Goal: Task Accomplishment & Management: Complete application form

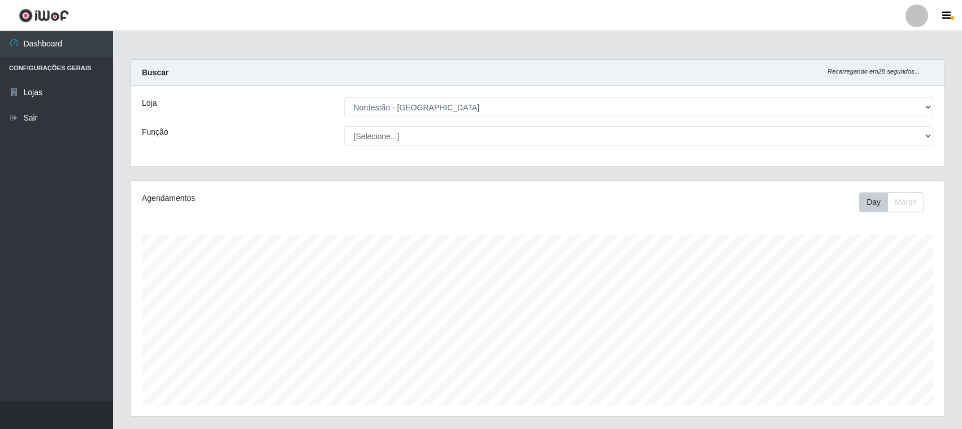
select select "420"
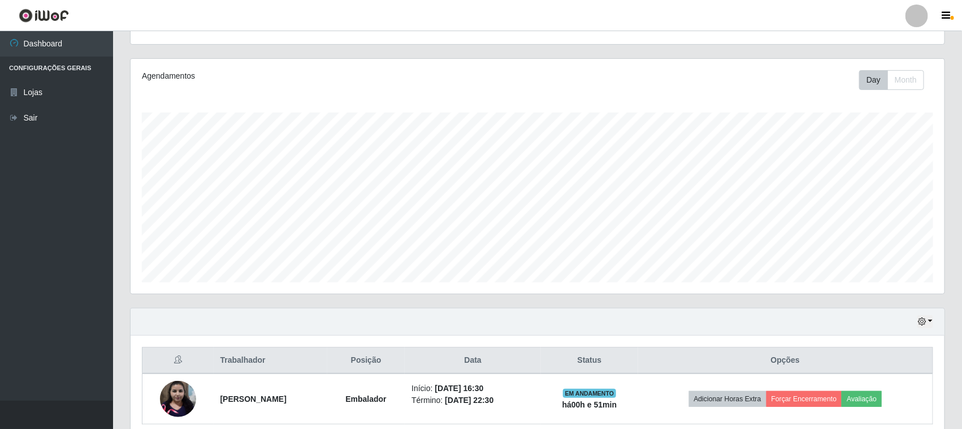
scroll to position [235, 814]
click at [44, 68] on li "Configurações Gerais" at bounding box center [56, 68] width 113 height 23
click at [24, 94] on link "Lojas" at bounding box center [56, 92] width 113 height 25
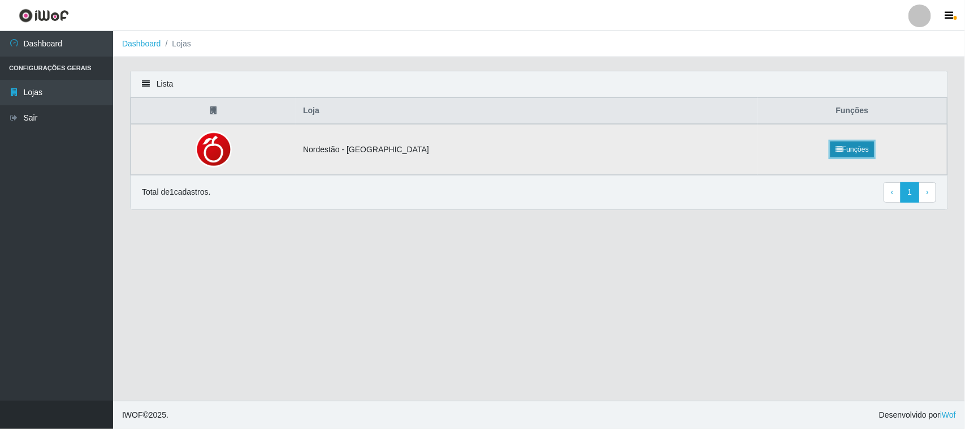
click at [841, 145] on link "Funções" at bounding box center [853, 149] width 44 height 16
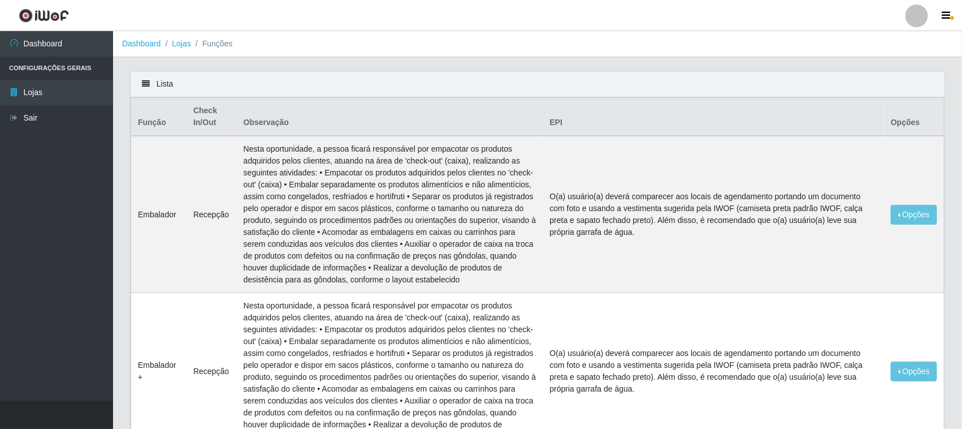
click at [947, 3] on header "Perfil Alterar Senha Sair" at bounding box center [481, 15] width 962 height 31
click at [946, 9] on button "button" at bounding box center [948, 16] width 28 height 16
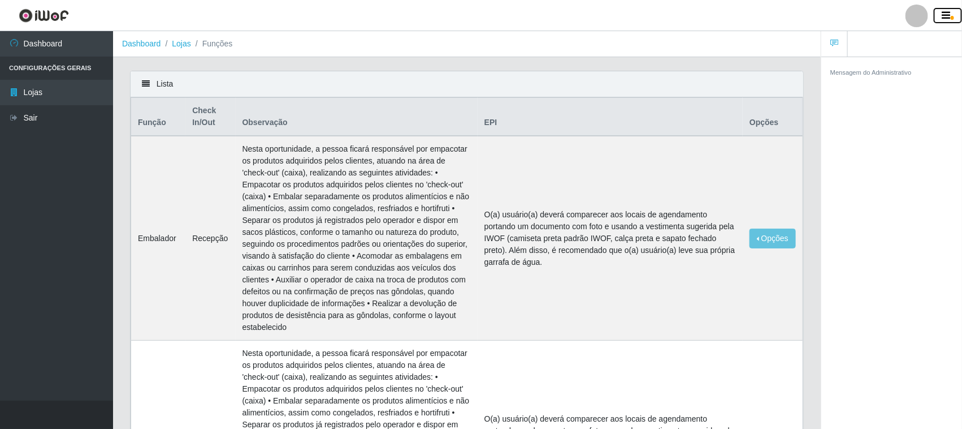
click at [946, 9] on button "button" at bounding box center [948, 16] width 28 height 16
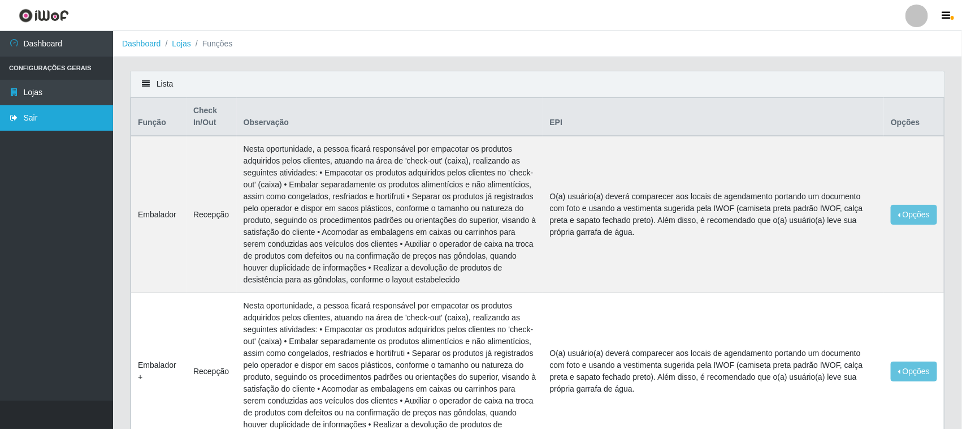
click at [29, 111] on link "Sair" at bounding box center [56, 117] width 113 height 25
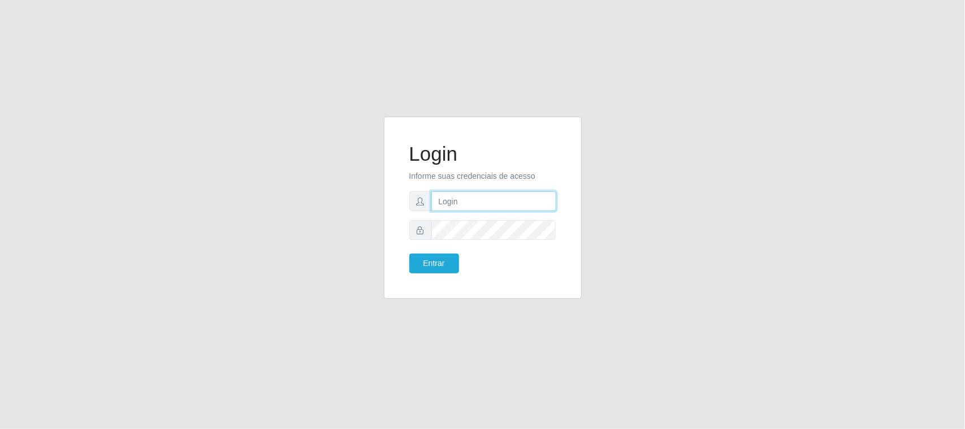
click at [479, 202] on input "text" at bounding box center [493, 201] width 125 height 20
type input "m"
type input "[EMAIL_ADDRESS][DOMAIN_NAME]"
click at [409, 253] on button "Entrar" at bounding box center [434, 263] width 50 height 20
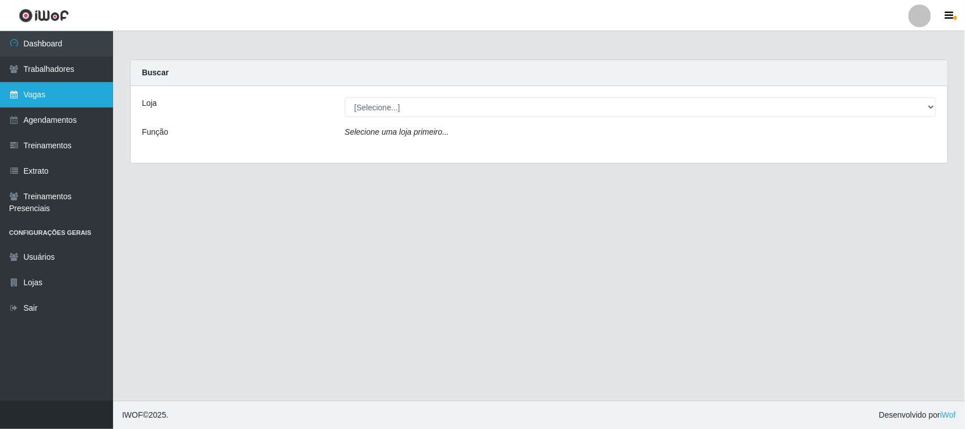
click at [41, 99] on link "Vagas" at bounding box center [56, 94] width 113 height 25
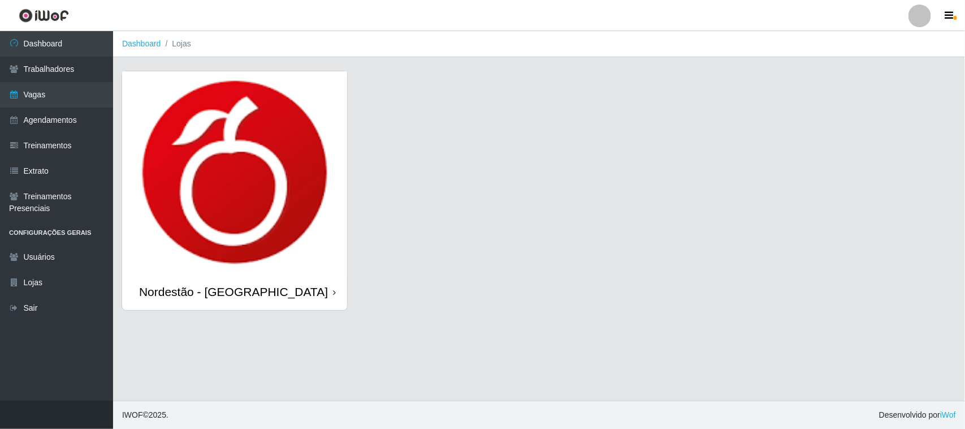
click at [239, 291] on div "Nordestão - [GEOGRAPHIC_DATA]" at bounding box center [233, 291] width 189 height 14
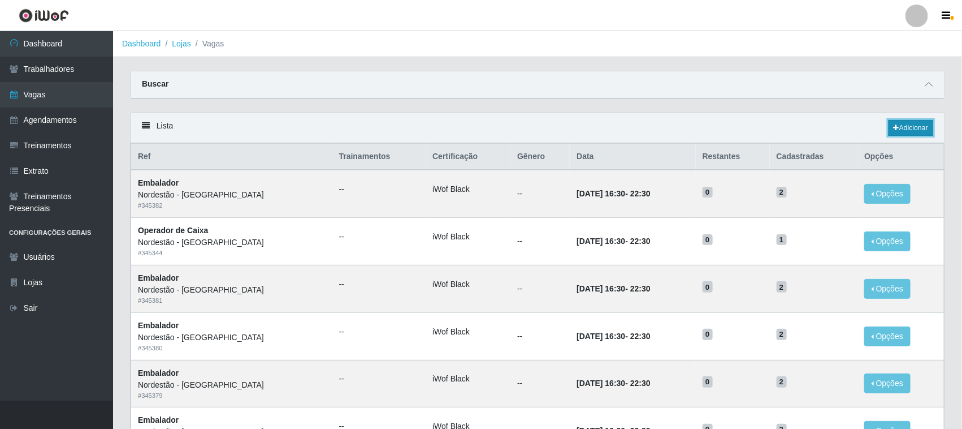
click at [916, 126] on link "Adicionar" at bounding box center [911, 128] width 45 height 16
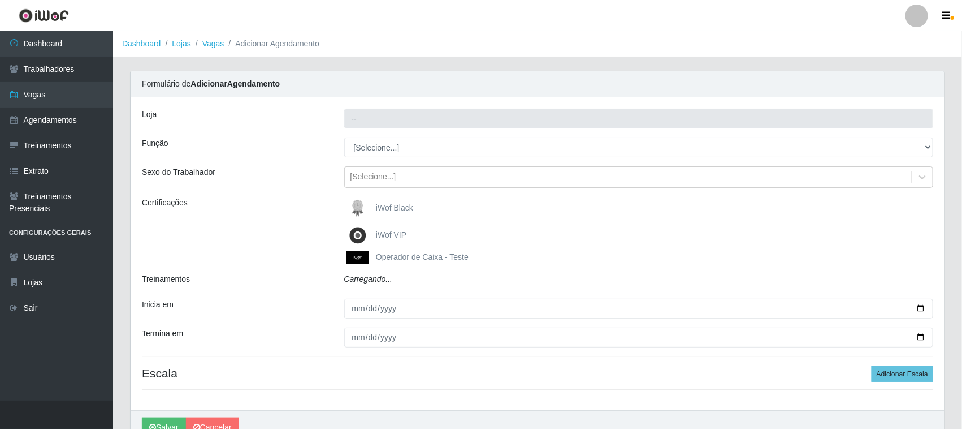
type input "Nordestão - [GEOGRAPHIC_DATA]"
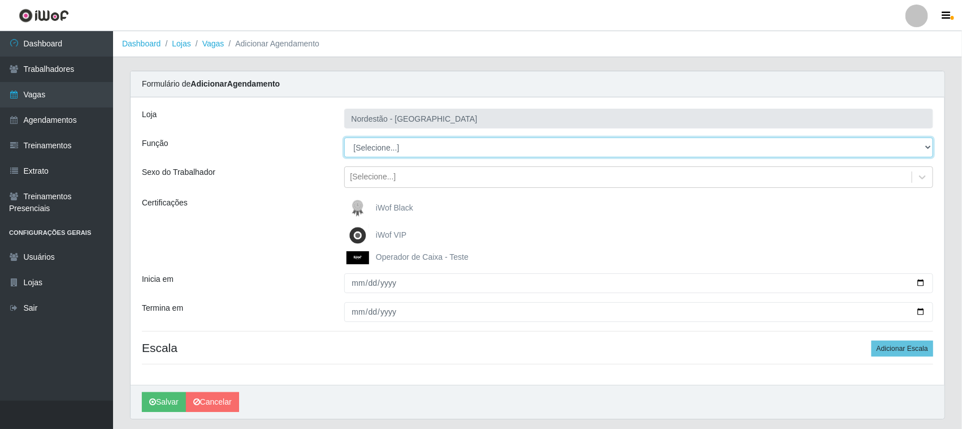
click at [417, 148] on select "[Selecione...] Balconista de Padaria Balconista de Padaria + Balconista de Pada…" at bounding box center [639, 147] width 590 height 20
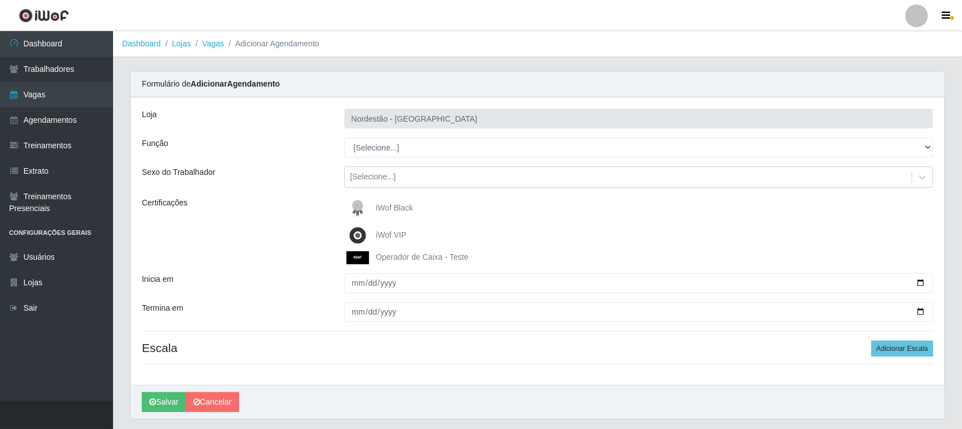
click at [290, 137] on div "Função" at bounding box center [234, 147] width 202 height 20
click at [404, 205] on span "iWof Black" at bounding box center [394, 207] width 37 height 9
click at [0, 0] on input "iWof Black" at bounding box center [0, 0] width 0 height 0
click at [391, 206] on span "iWof Black" at bounding box center [394, 207] width 37 height 9
click at [0, 0] on input "iWof Black" at bounding box center [0, 0] width 0 height 0
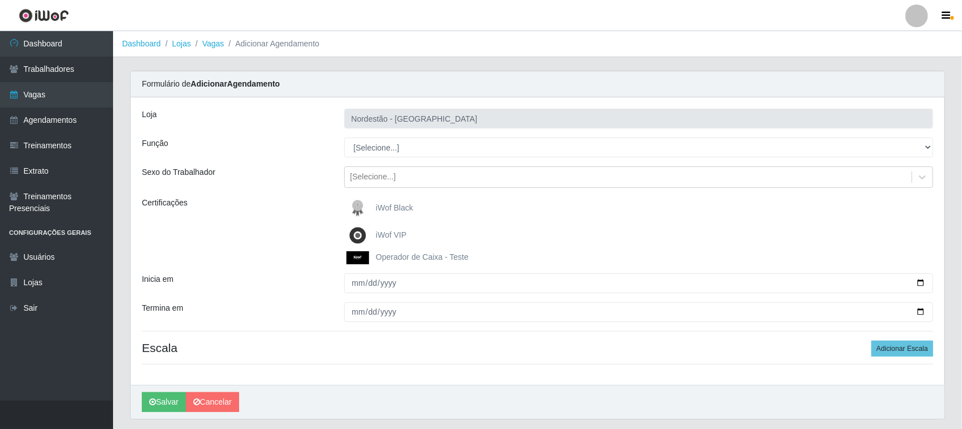
click at [391, 206] on span "iWof Black" at bounding box center [394, 207] width 37 height 9
click at [0, 0] on input "iWof Black" at bounding box center [0, 0] width 0 height 0
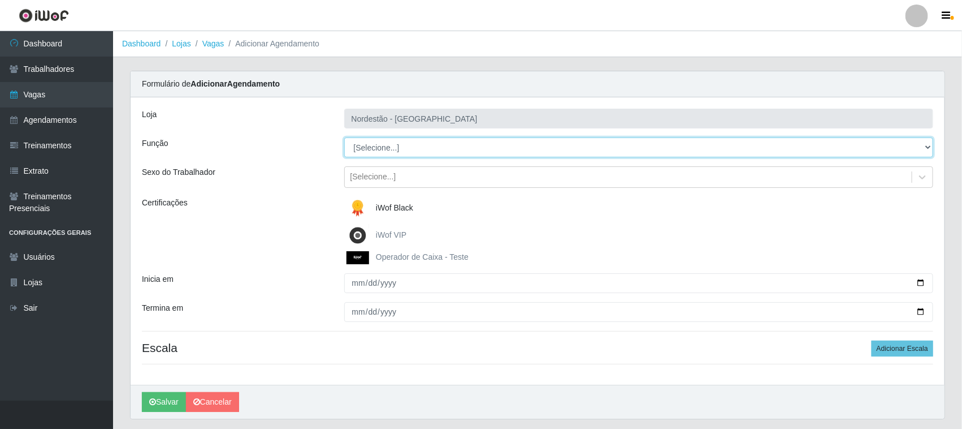
click at [369, 147] on select "[Selecione...] Balconista de Padaria Balconista de Padaria + Balconista de Pada…" at bounding box center [639, 147] width 590 height 20
select select "115"
click at [344, 137] on select "[Selecione...] Balconista de Padaria Balconista de Padaria + Balconista de Pada…" at bounding box center [639, 147] width 590 height 20
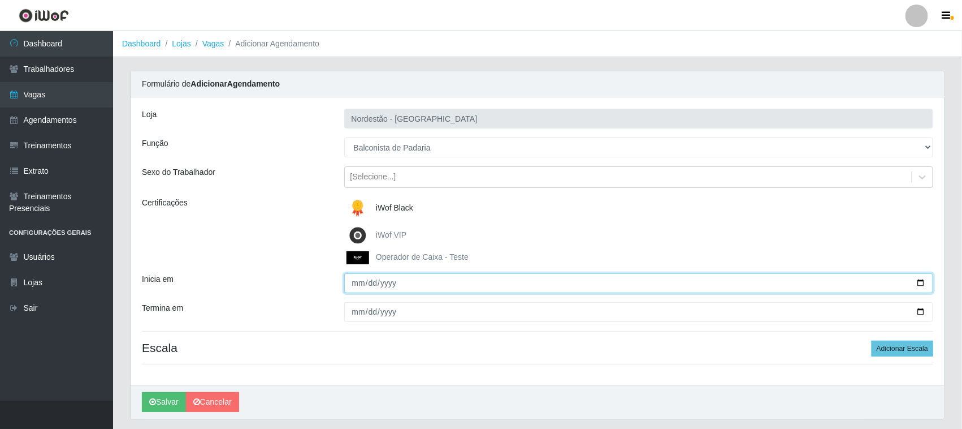
click at [922, 283] on input "Inicia em" at bounding box center [639, 283] width 590 height 20
type input "[DATE]"
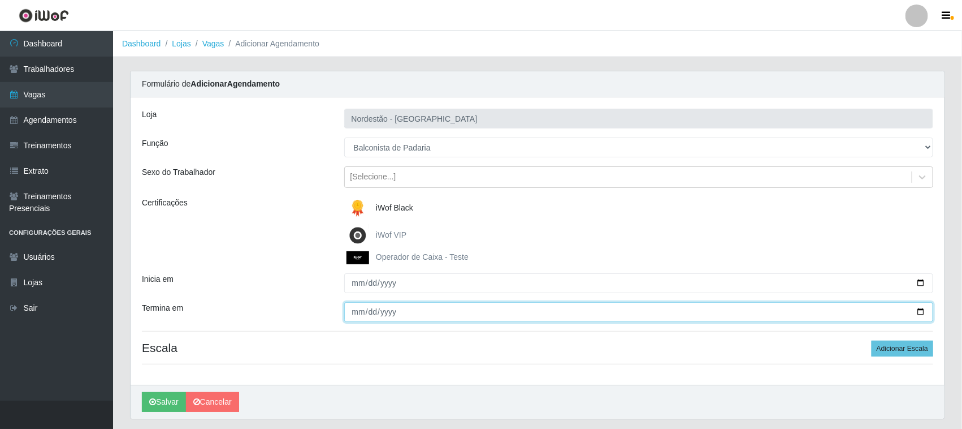
click at [919, 311] on input "Termina em" at bounding box center [639, 312] width 590 height 20
type input "[DATE]"
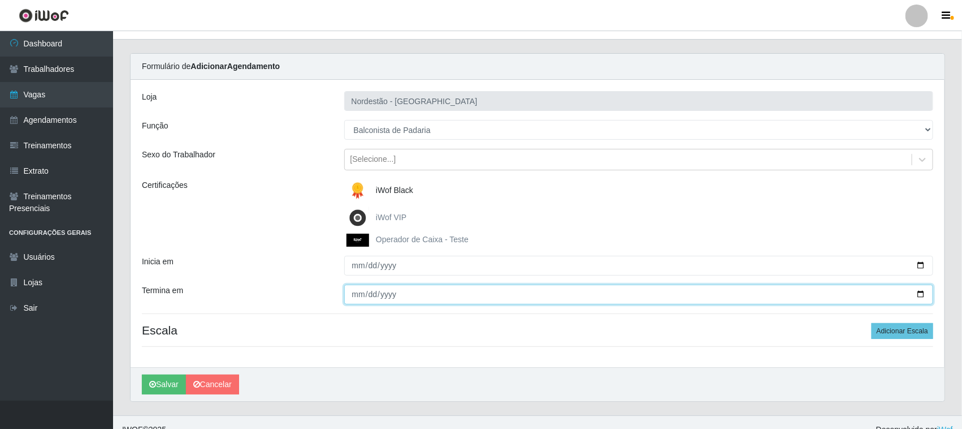
scroll to position [33, 0]
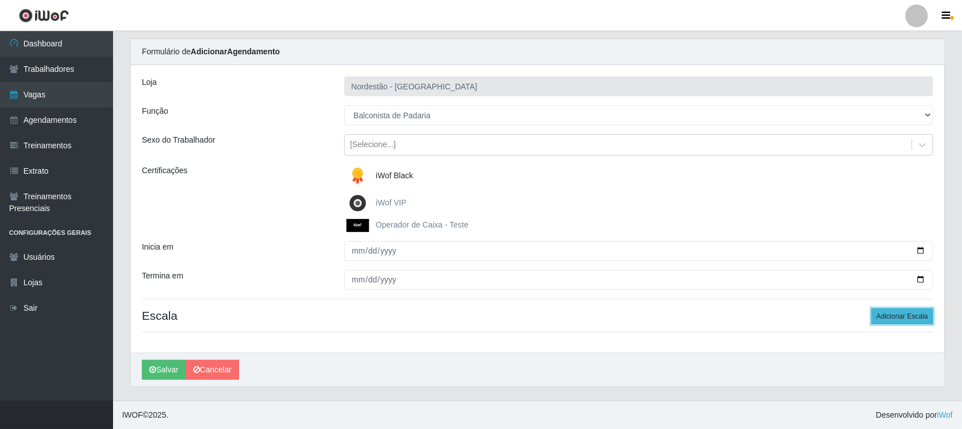
click at [906, 315] on button "Adicionar Escala" at bounding box center [903, 316] width 62 height 16
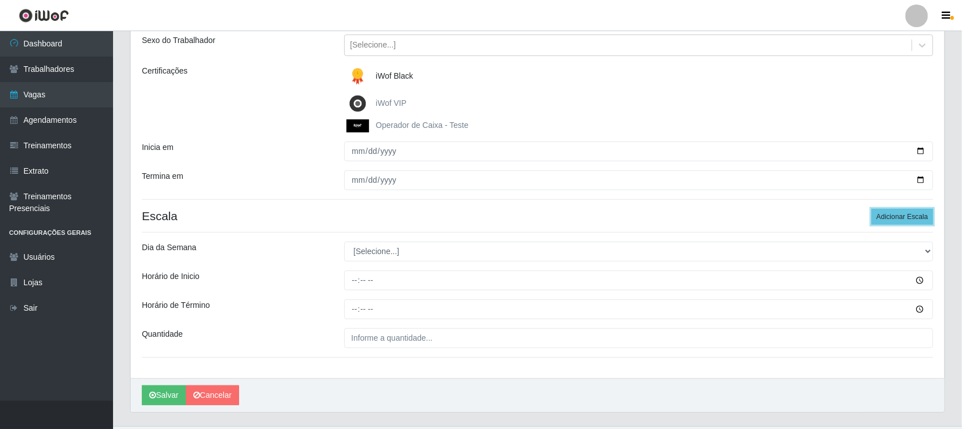
scroll to position [158, 0]
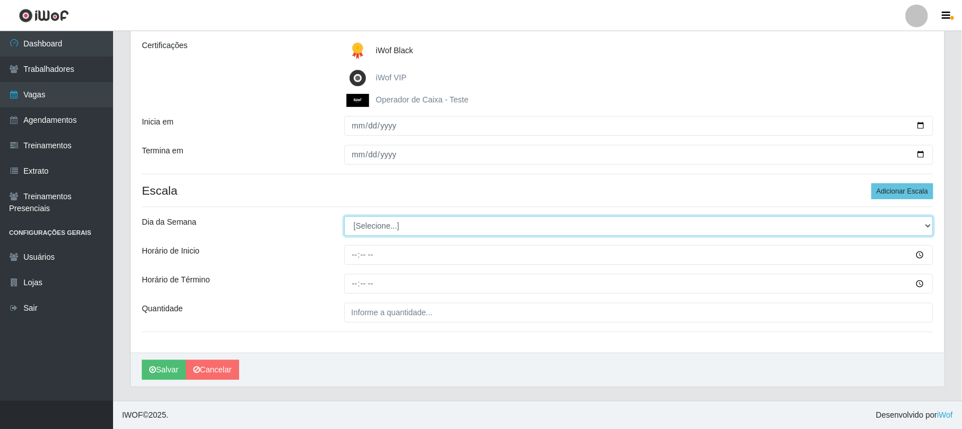
click at [439, 225] on select "[Selecione...] Segunda Terça Quarta Quinta Sexta Sábado Domingo" at bounding box center [639, 226] width 590 height 20
select select "5"
click at [344, 216] on select "[Selecione...] Segunda Terça Quarta Quinta Sexta Sábado Domingo" at bounding box center [639, 226] width 590 height 20
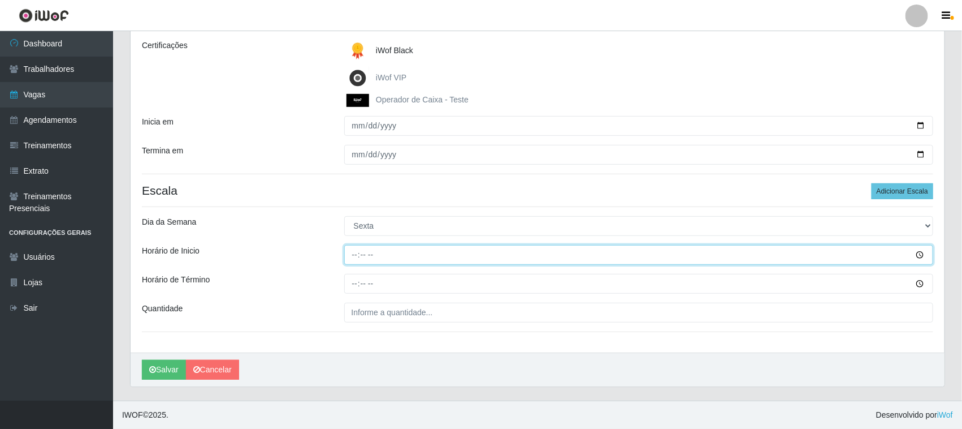
click at [915, 253] on input "Horário de Inicio" at bounding box center [639, 255] width 590 height 20
click at [458, 249] on input "Horário de Inicio" at bounding box center [639, 255] width 590 height 20
type input "14:00"
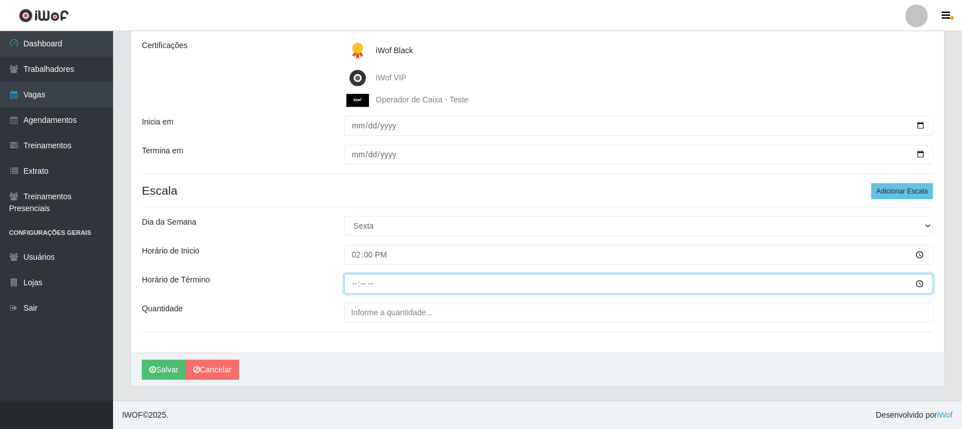
click at [354, 286] on input "Horário de Término" at bounding box center [639, 284] width 590 height 20
type input "20:00"
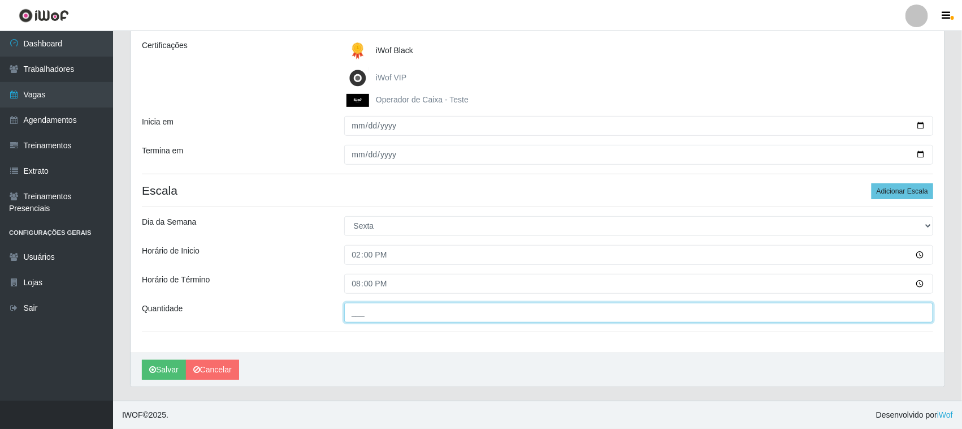
click at [360, 314] on input "___" at bounding box center [639, 313] width 590 height 20
type input "01_"
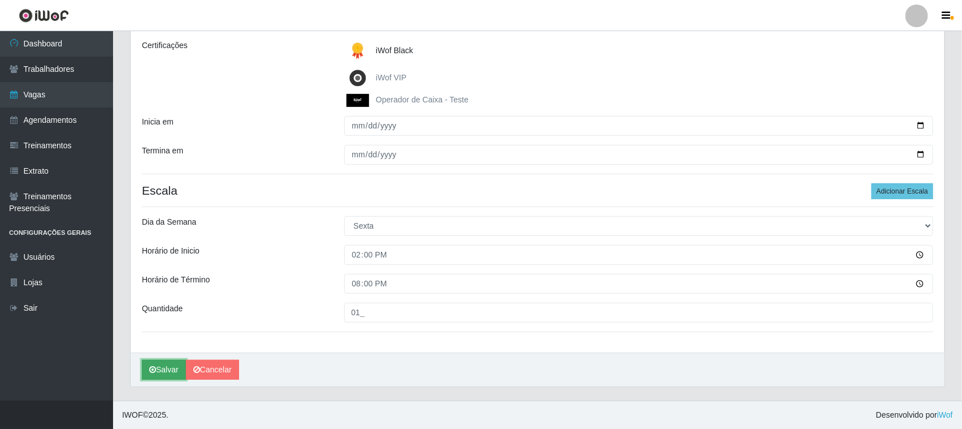
click at [159, 369] on button "Salvar" at bounding box center [164, 370] width 44 height 20
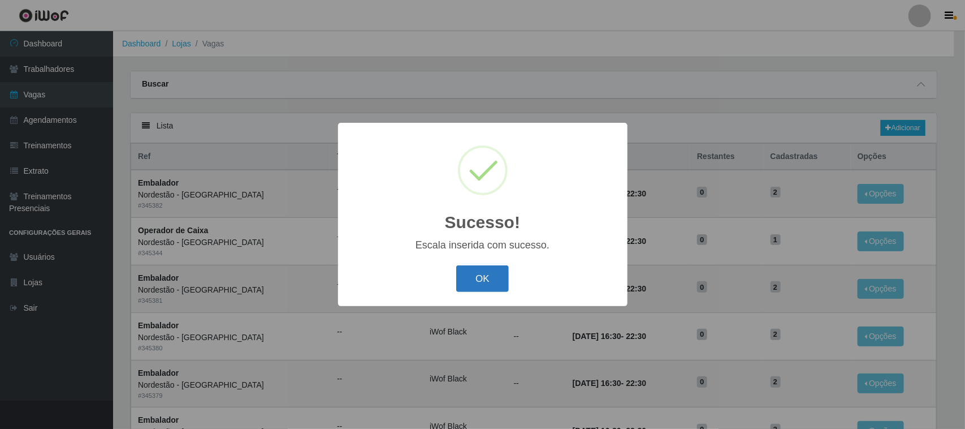
click at [482, 283] on button "OK" at bounding box center [482, 278] width 53 height 27
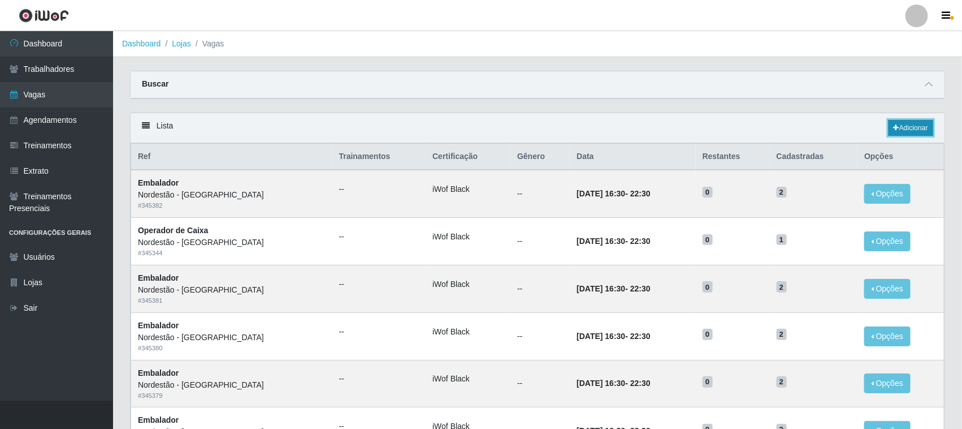
click at [910, 123] on link "Adicionar" at bounding box center [911, 128] width 45 height 16
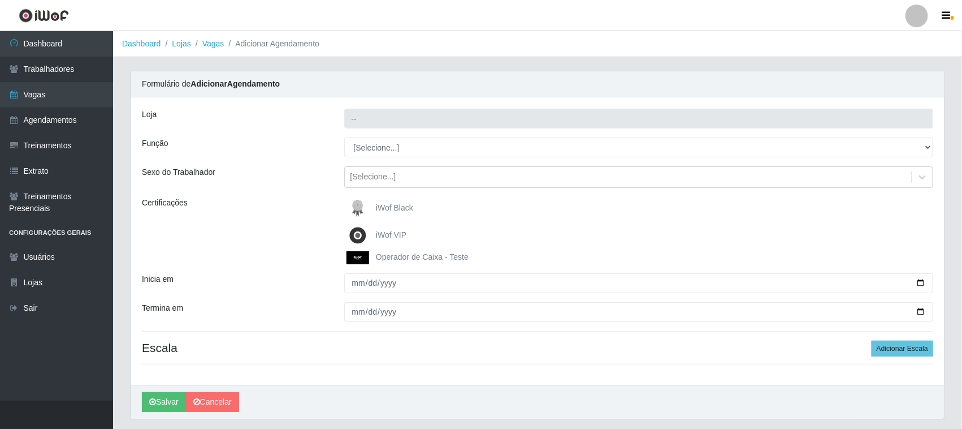
type input "Nordestão - [GEOGRAPHIC_DATA]"
click at [383, 203] on span "iWof Black" at bounding box center [394, 207] width 37 height 9
click at [0, 0] on input "iWof Black" at bounding box center [0, 0] width 0 height 0
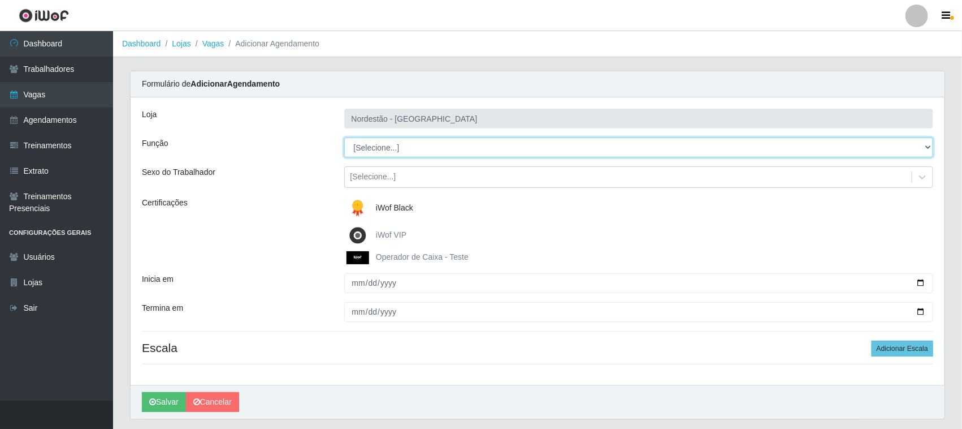
click at [382, 146] on select "[Selecione...] Balconista de Padaria Balconista de Padaria + Balconista de Pada…" at bounding box center [639, 147] width 590 height 20
select select "22"
click at [344, 137] on select "[Selecione...] Balconista de Padaria Balconista de Padaria + Balconista de Pada…" at bounding box center [639, 147] width 590 height 20
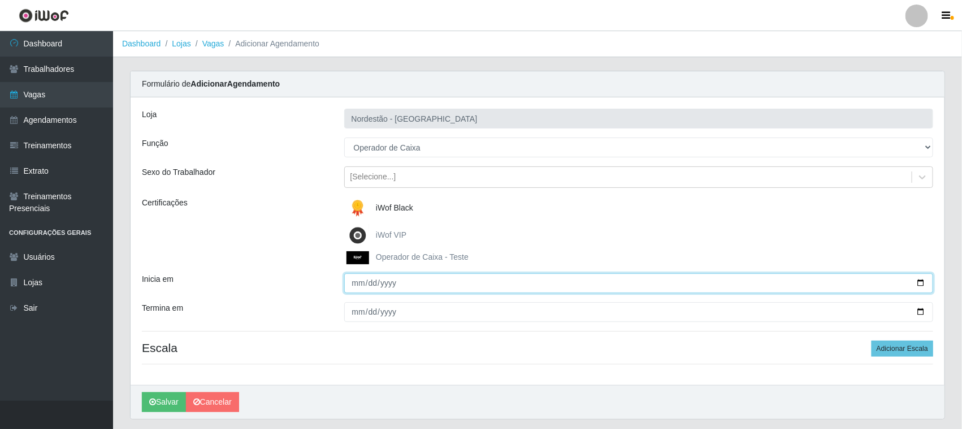
click at [923, 283] on input "Inicia em" at bounding box center [639, 283] width 590 height 20
type input "[DATE]"
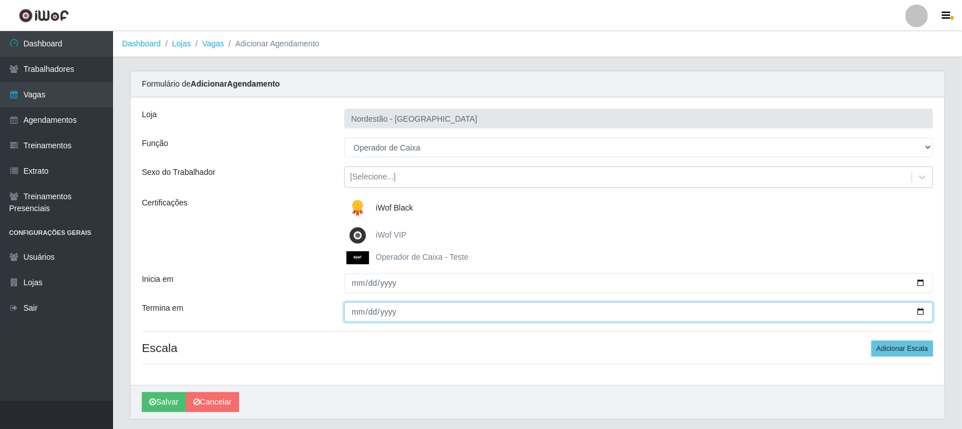
click at [351, 314] on input "Termina em" at bounding box center [639, 312] width 590 height 20
click at [924, 312] on input "Termina em" at bounding box center [639, 312] width 590 height 20
type input "[DATE]"
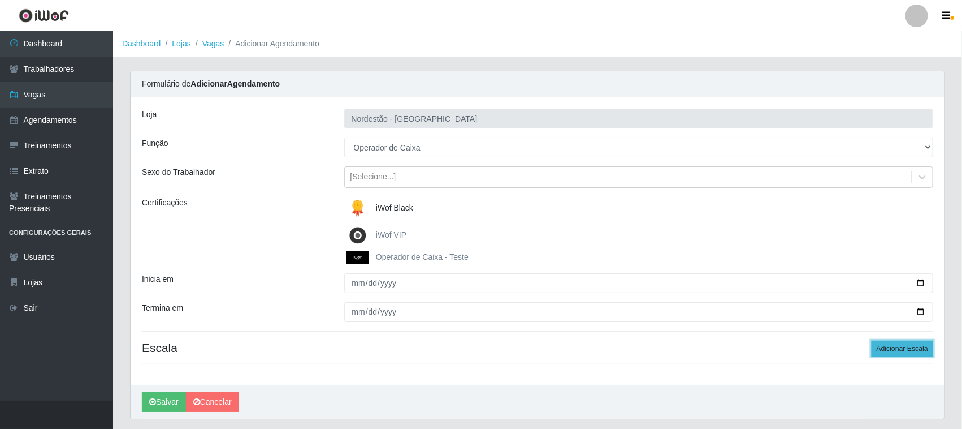
click at [903, 348] on button "Adicionar Escala" at bounding box center [903, 348] width 62 height 16
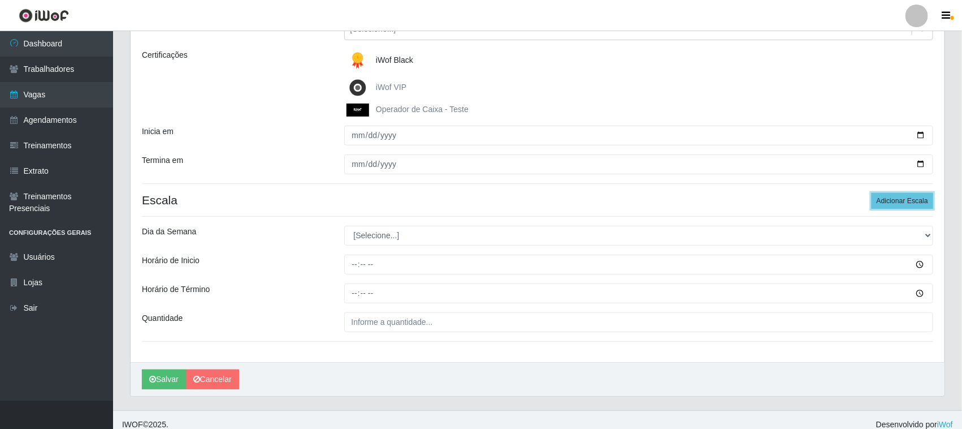
scroll to position [158, 0]
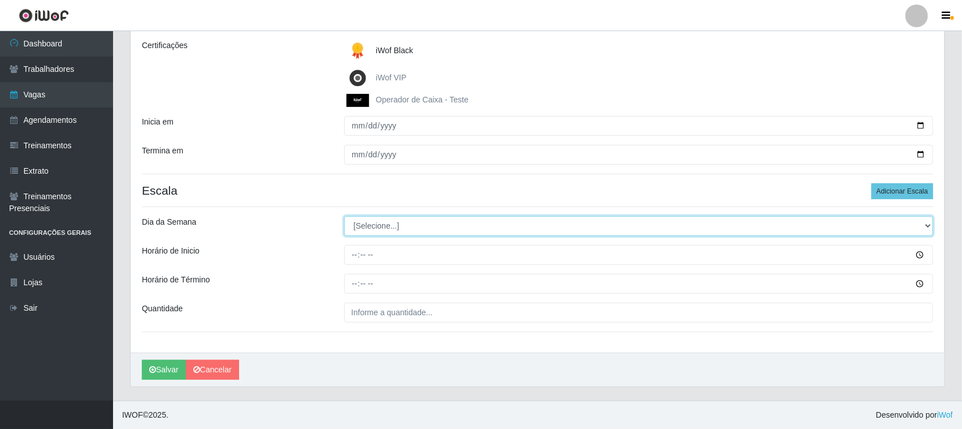
click at [538, 225] on select "[Selecione...] Segunda Terça Quarta Quinta Sexta Sábado Domingo" at bounding box center [639, 226] width 590 height 20
select select "5"
click at [344, 216] on select "[Selecione...] Segunda Terça Quarta Quinta Sexta Sábado Domingo" at bounding box center [639, 226] width 590 height 20
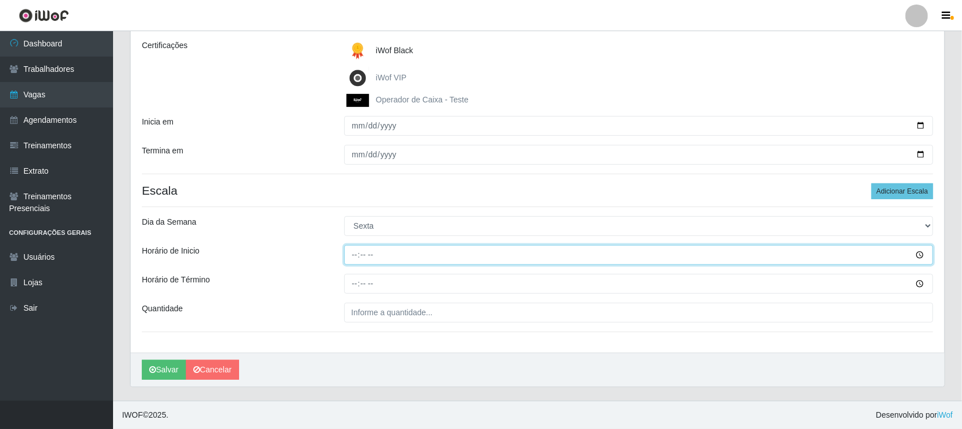
click at [351, 253] on input "Horário de Inicio" at bounding box center [639, 255] width 590 height 20
type input "14:00"
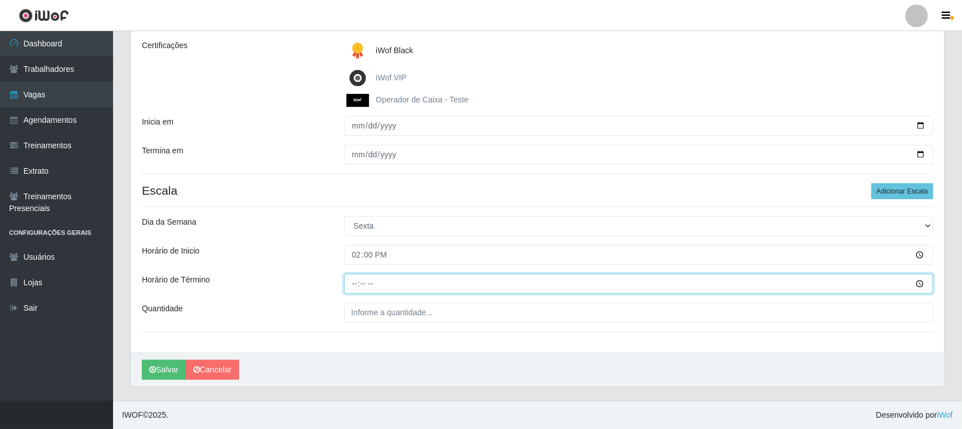
click at [355, 281] on input "Horário de Término" at bounding box center [639, 284] width 590 height 20
type input "20:00"
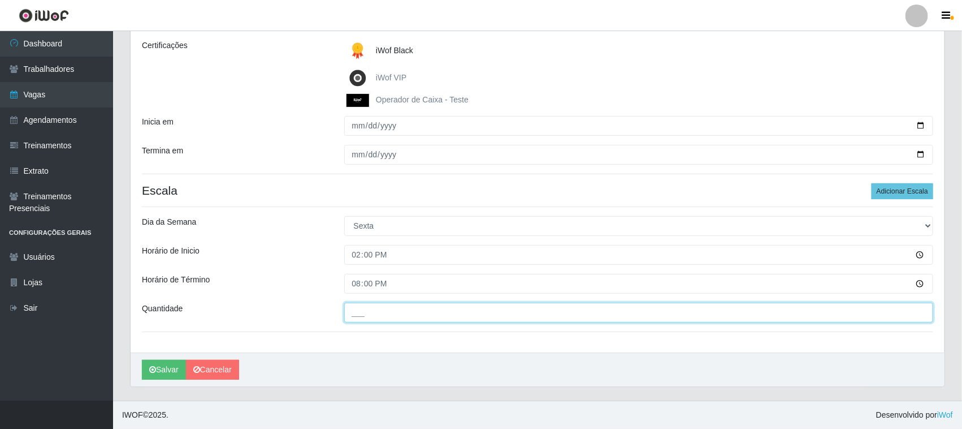
click at [362, 311] on input "___" at bounding box center [639, 313] width 590 height 20
type input "01_"
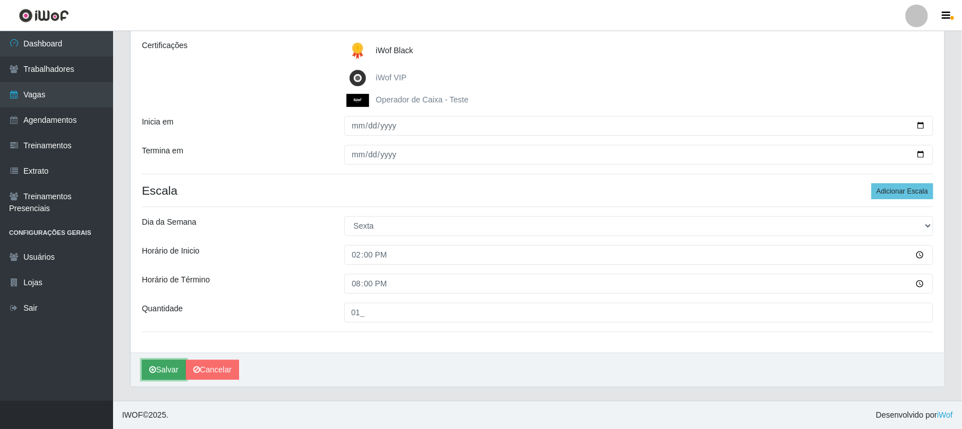
click at [162, 371] on button "Salvar" at bounding box center [164, 370] width 44 height 20
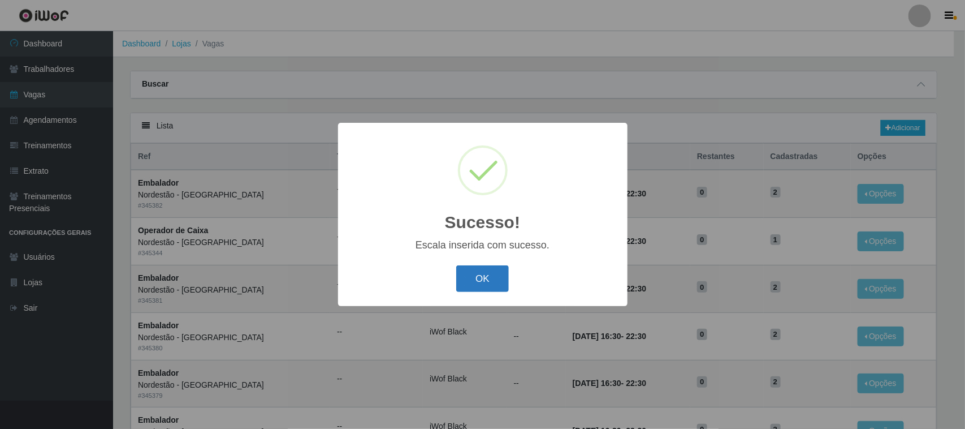
click at [488, 276] on button "OK" at bounding box center [482, 278] width 53 height 27
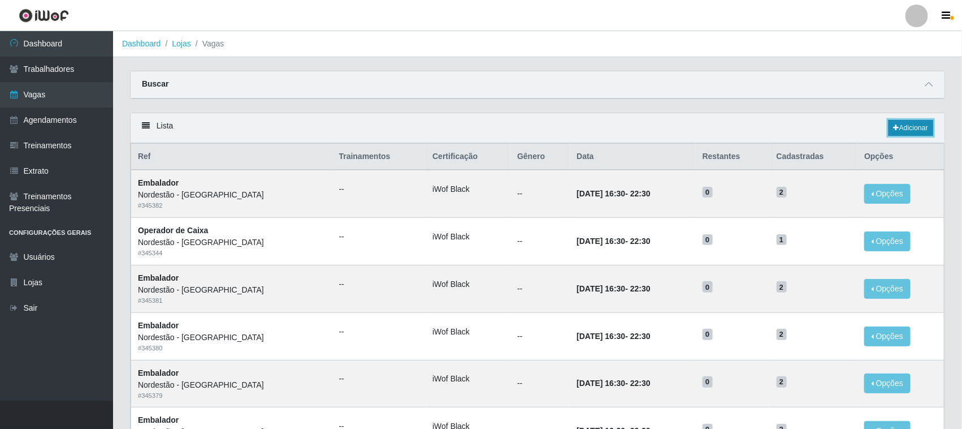
click at [902, 128] on link "Adicionar" at bounding box center [911, 128] width 45 height 16
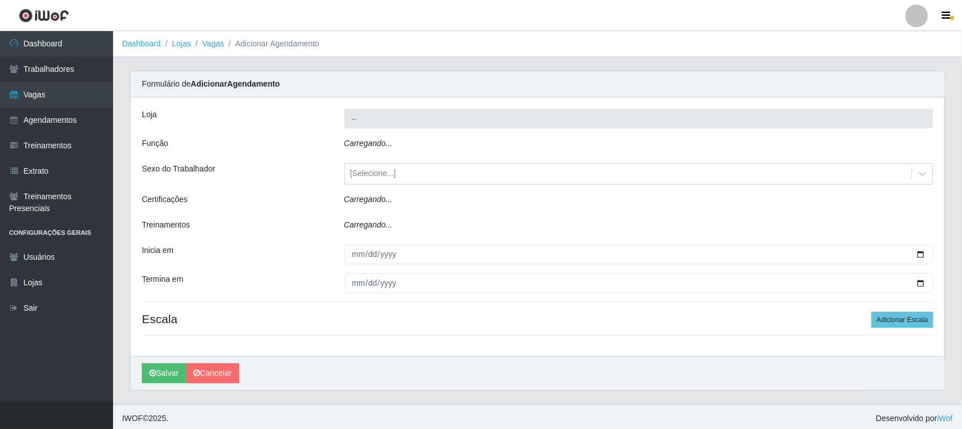
type input "Nordestão - [GEOGRAPHIC_DATA]"
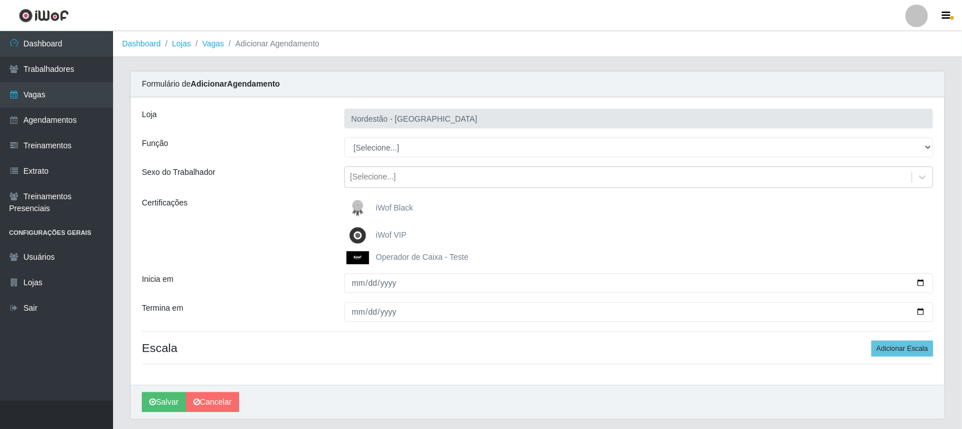
click at [383, 200] on label "iWof Black" at bounding box center [380, 208] width 67 height 23
click at [0, 0] on input "iWof Black" at bounding box center [0, 0] width 0 height 0
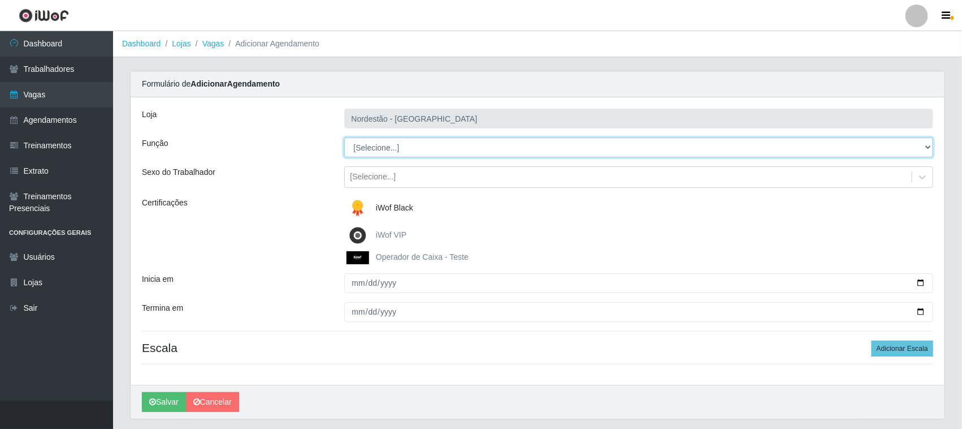
click at [372, 143] on select "[Selecione...] Balconista de Padaria Balconista de Padaria + Balconista de Pada…" at bounding box center [639, 147] width 590 height 20
select select "116"
click at [344, 137] on select "[Selecione...] Balconista de Padaria Balconista de Padaria + Balconista de Pada…" at bounding box center [639, 147] width 590 height 20
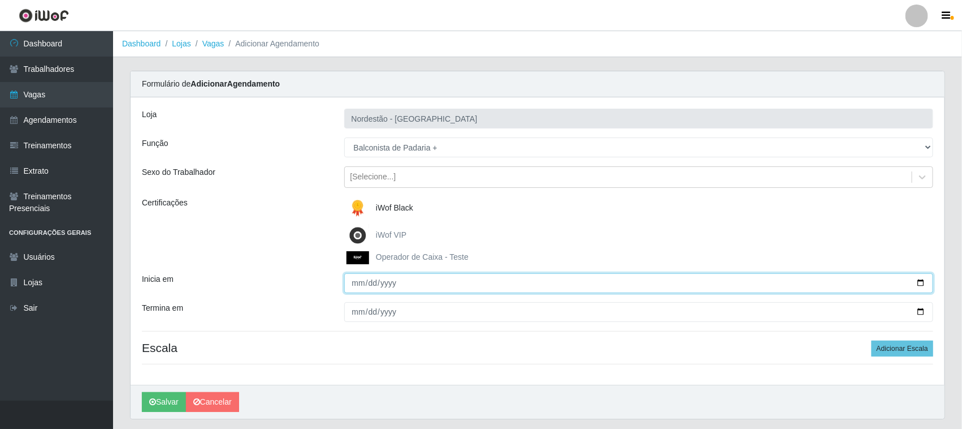
click at [377, 280] on input "Inicia em" at bounding box center [639, 283] width 590 height 20
click at [923, 281] on input "Inicia em" at bounding box center [639, 283] width 590 height 20
type input "[DATE]"
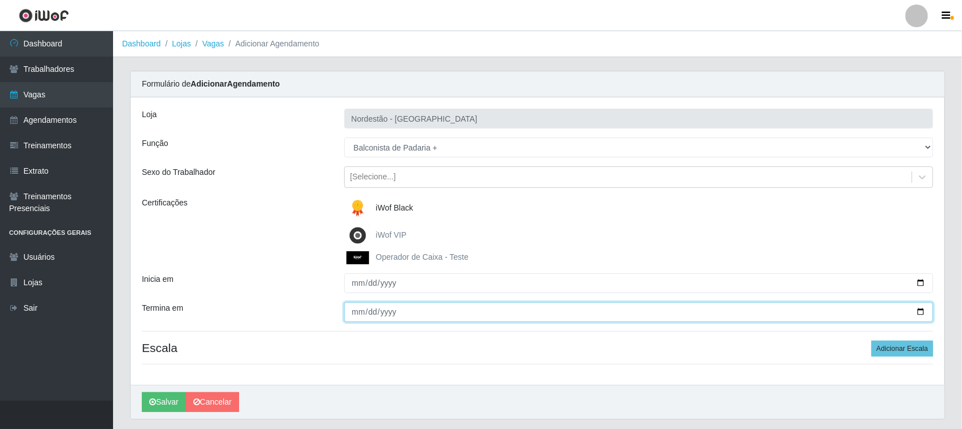
click at [388, 310] on input "Termina em" at bounding box center [639, 312] width 590 height 20
click at [920, 309] on input "Termina em" at bounding box center [639, 312] width 590 height 20
type input "[DATE]"
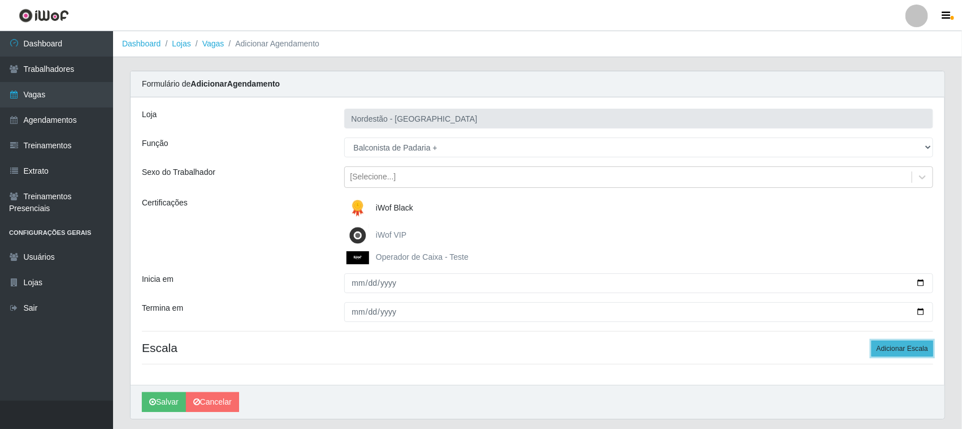
click at [903, 351] on button "Adicionar Escala" at bounding box center [903, 348] width 62 height 16
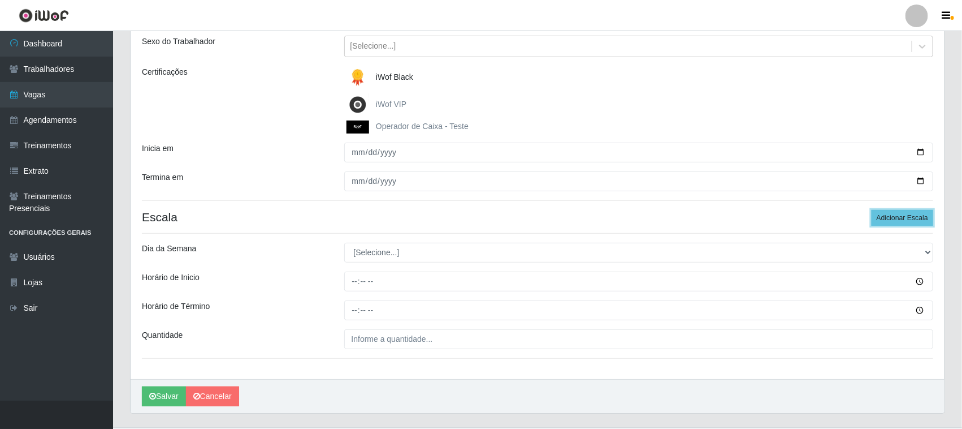
scroll to position [158, 0]
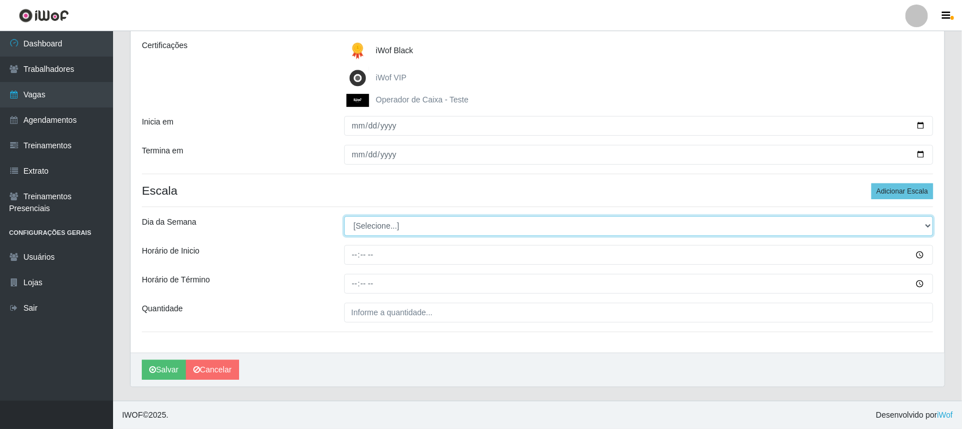
click at [720, 228] on select "[Selecione...] Segunda Terça Quarta Quinta Sexta Sábado Domingo" at bounding box center [639, 226] width 590 height 20
select select "6"
click at [344, 216] on select "[Selecione...] Segunda Terça Quarta Quinta Sexta Sábado Domingo" at bounding box center [639, 226] width 590 height 20
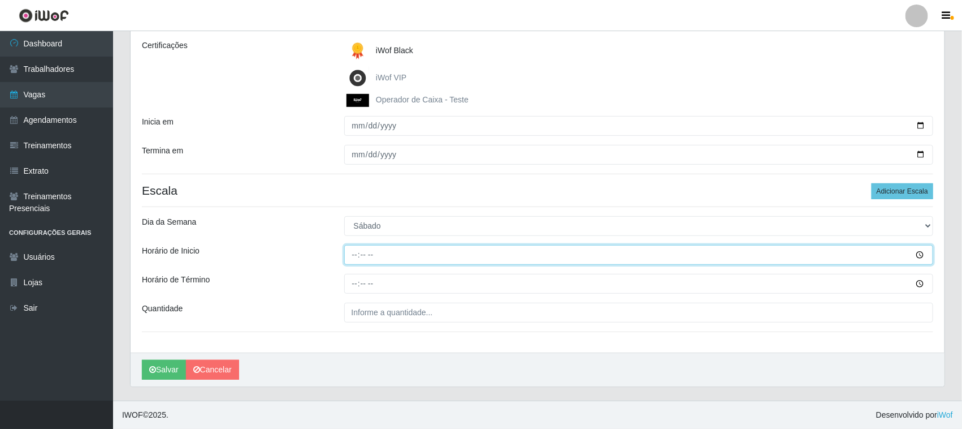
click at [351, 256] on input "Horário de Inicio" at bounding box center [639, 255] width 590 height 20
type input "08:00"
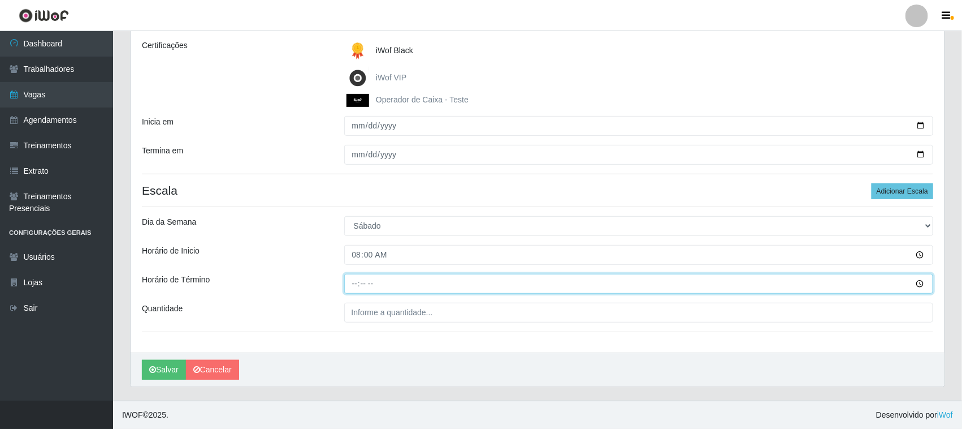
click at [349, 287] on input "Horário de Término" at bounding box center [639, 284] width 590 height 20
type input "14:00"
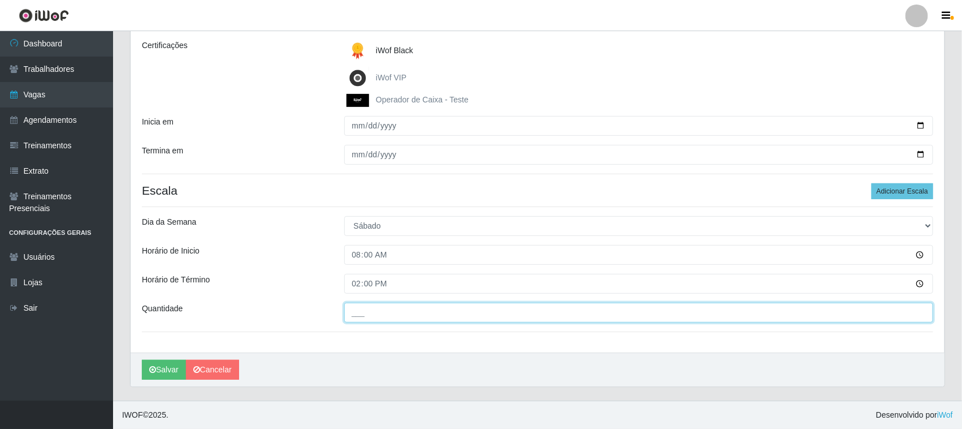
click at [359, 315] on input "___" at bounding box center [639, 313] width 590 height 20
type input "01_"
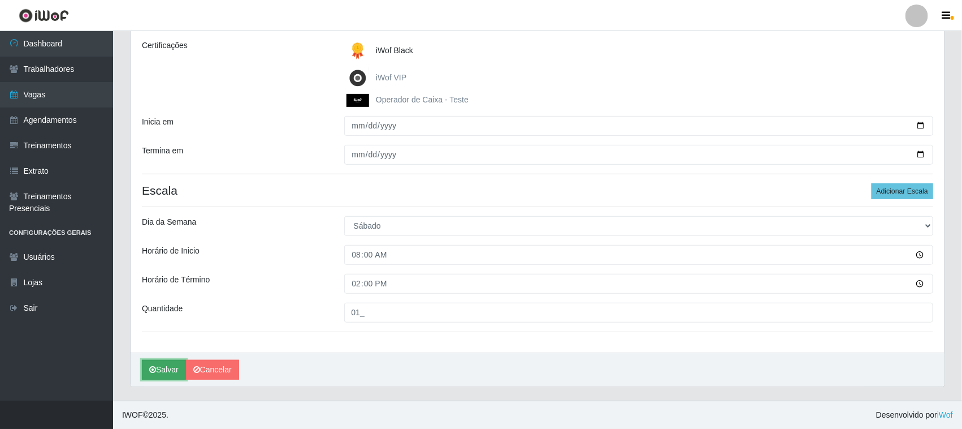
click at [159, 369] on button "Salvar" at bounding box center [164, 370] width 44 height 20
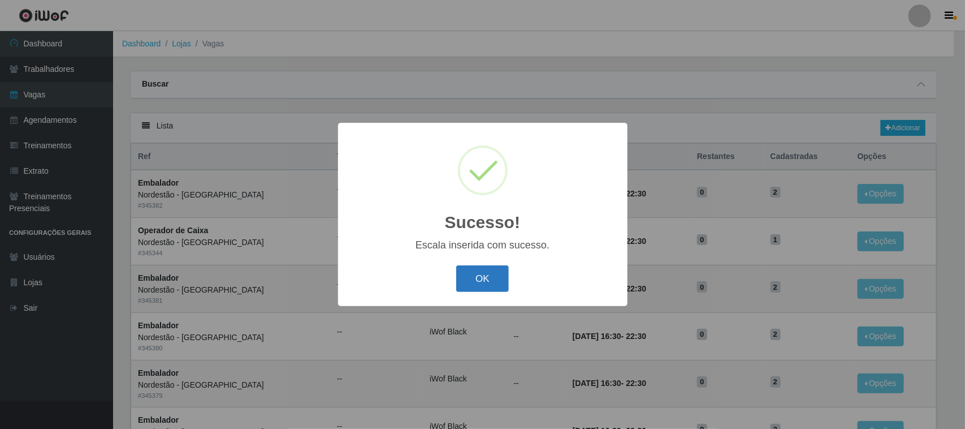
click at [478, 276] on button "OK" at bounding box center [482, 278] width 53 height 27
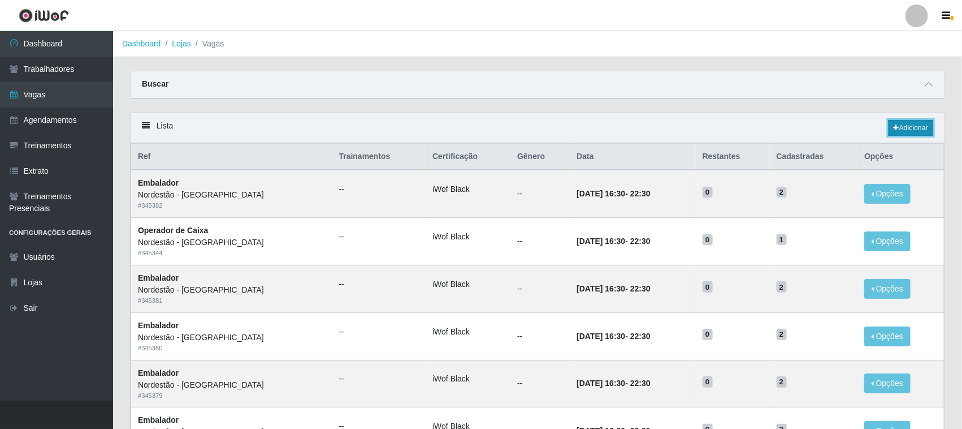
click at [916, 128] on link "Adicionar" at bounding box center [911, 128] width 45 height 16
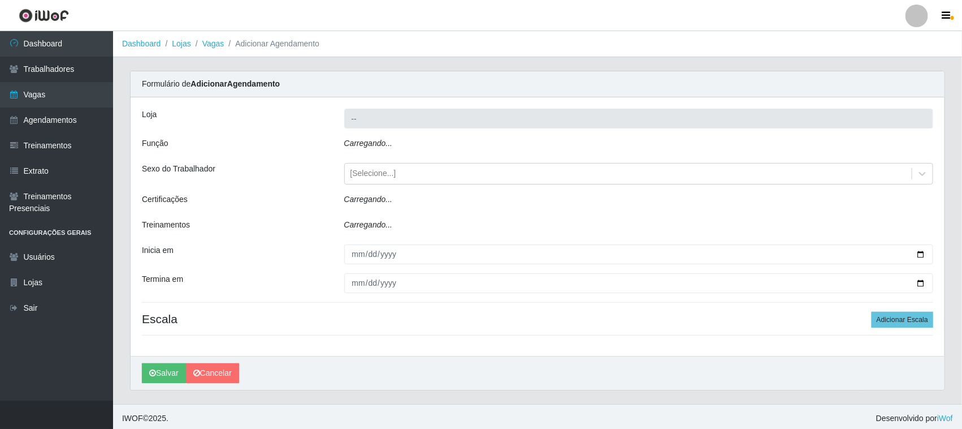
type input "Nordestão - [GEOGRAPHIC_DATA]"
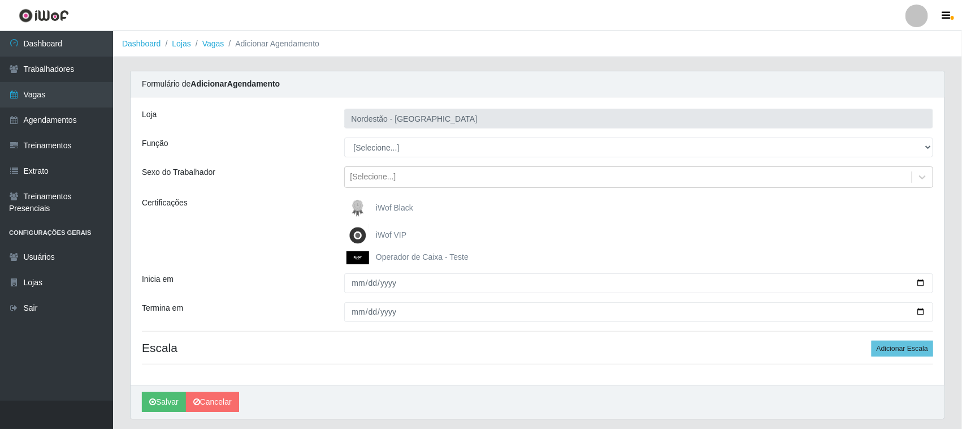
click at [359, 205] on img at bounding box center [360, 208] width 27 height 23
click at [0, 0] on input "iWof Black" at bounding box center [0, 0] width 0 height 0
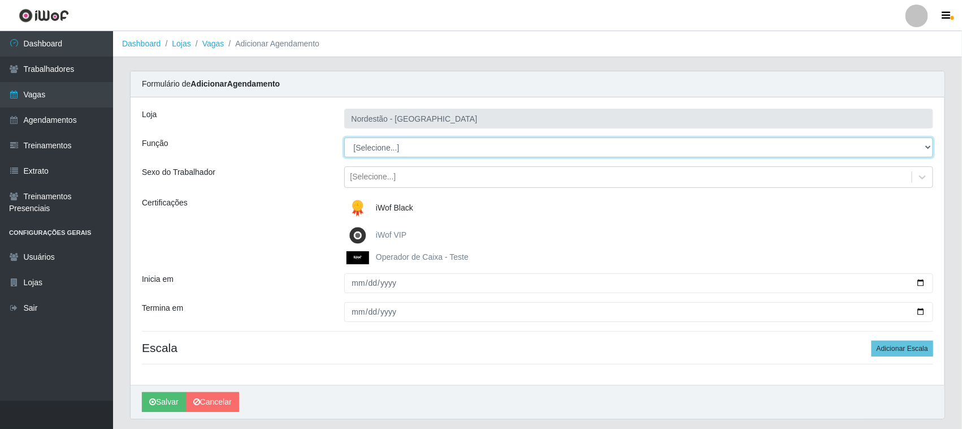
click at [369, 150] on select "[Selecione...] Balconista de Padaria Balconista de Padaria + Balconista de Pada…" at bounding box center [639, 147] width 590 height 20
select select "72"
click at [344, 137] on select "[Selecione...] Balconista de Padaria Balconista de Padaria + Balconista de Pada…" at bounding box center [639, 147] width 590 height 20
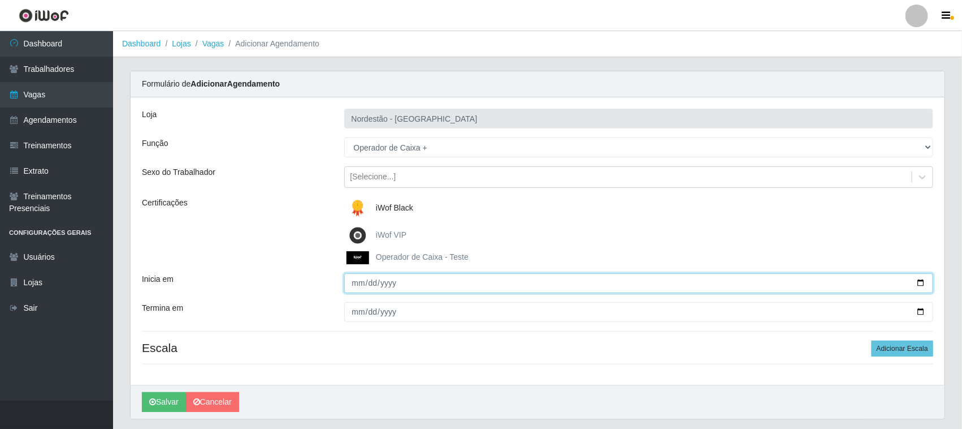
click at [920, 287] on input "Inicia em" at bounding box center [639, 283] width 590 height 20
type input "[DATE]"
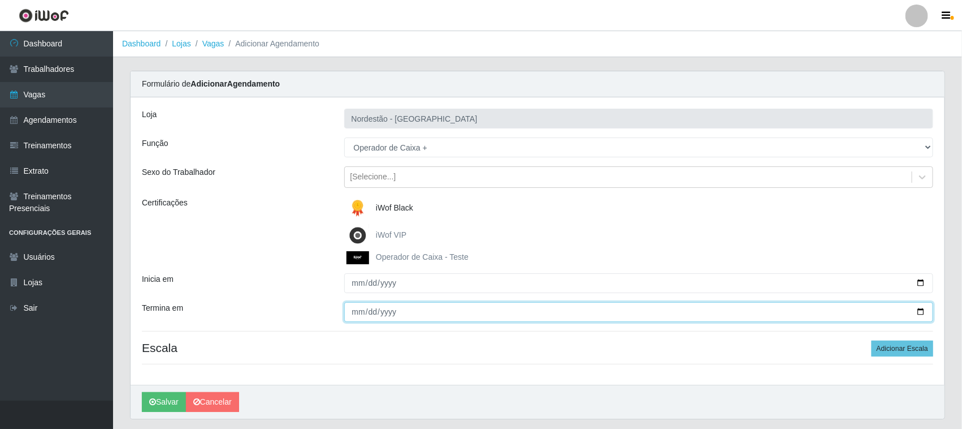
click at [923, 312] on input "Termina em" at bounding box center [639, 312] width 590 height 20
type input "[DATE]"
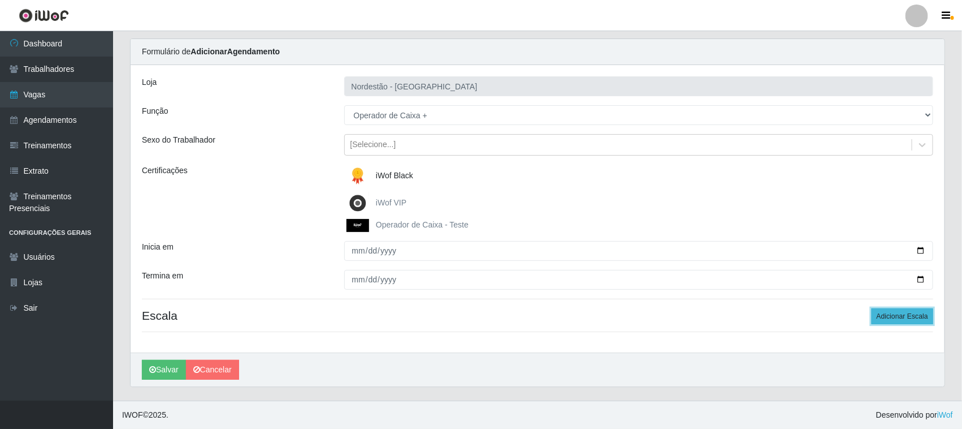
click at [900, 312] on button "Adicionar Escala" at bounding box center [903, 316] width 62 height 16
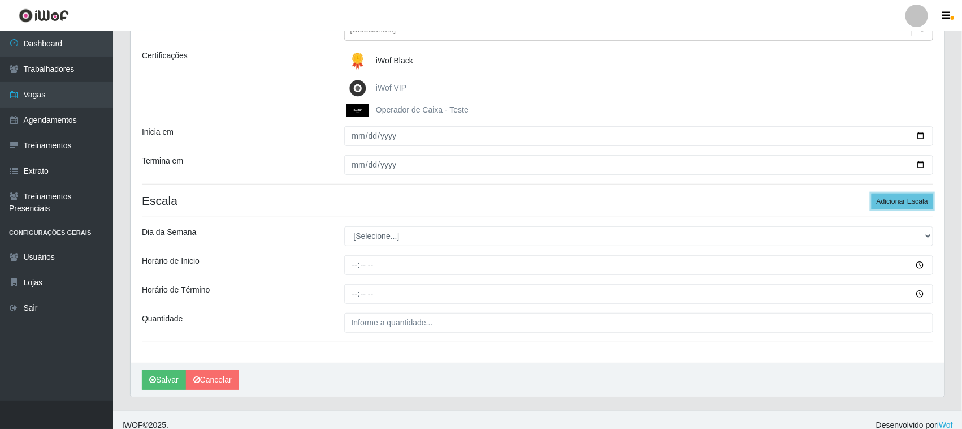
scroll to position [158, 0]
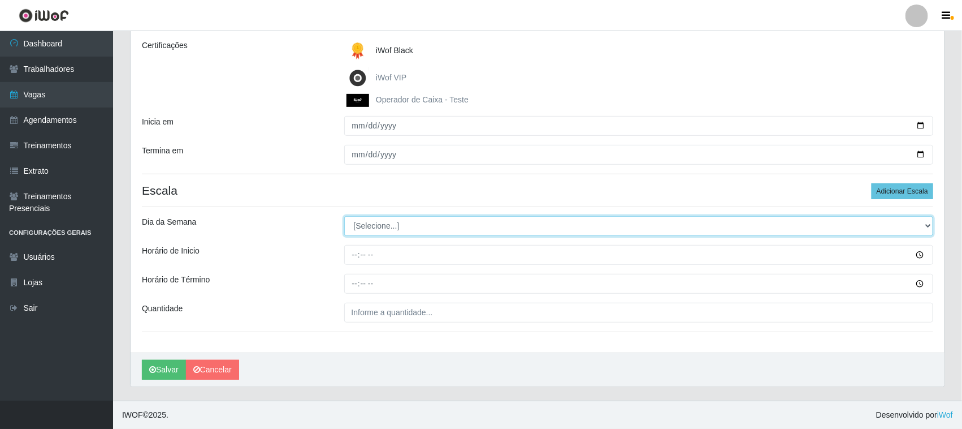
click at [504, 227] on select "[Selecione...] Segunda Terça Quarta Quinta Sexta Sábado Domingo" at bounding box center [639, 226] width 590 height 20
select select "6"
click at [344, 216] on select "[Selecione...] Segunda Terça Quarta Quinta Sexta Sábado Domingo" at bounding box center [639, 226] width 590 height 20
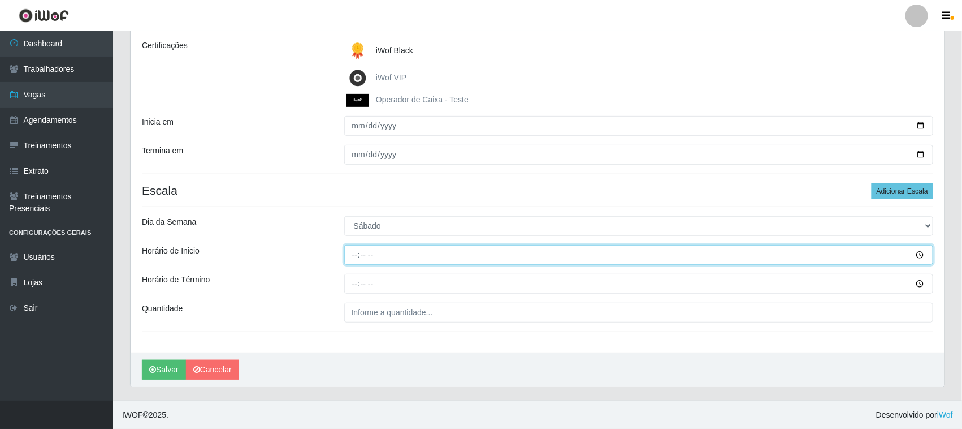
click at [351, 253] on input "Horário de Inicio" at bounding box center [639, 255] width 590 height 20
type input "08:00"
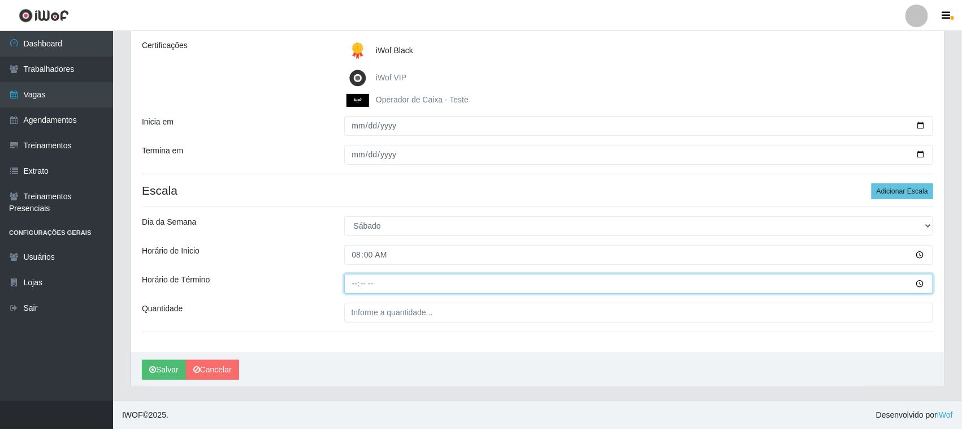
click at [347, 280] on input "Horário de Término" at bounding box center [639, 284] width 590 height 20
type input "14:00"
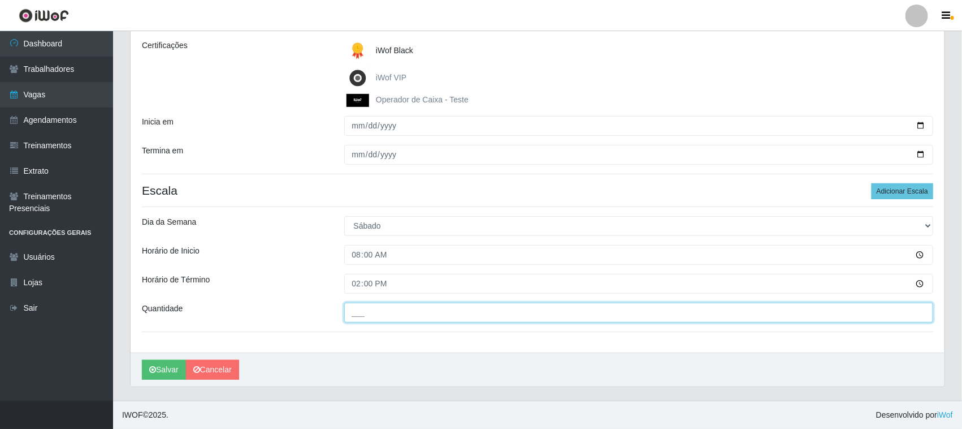
click at [374, 319] on input "___" at bounding box center [639, 313] width 590 height 20
type input "01_"
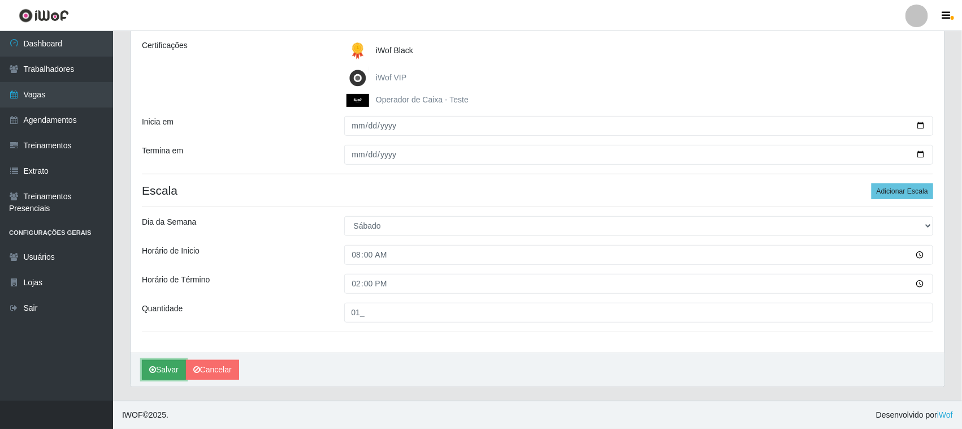
click at [166, 362] on button "Salvar" at bounding box center [164, 370] width 44 height 20
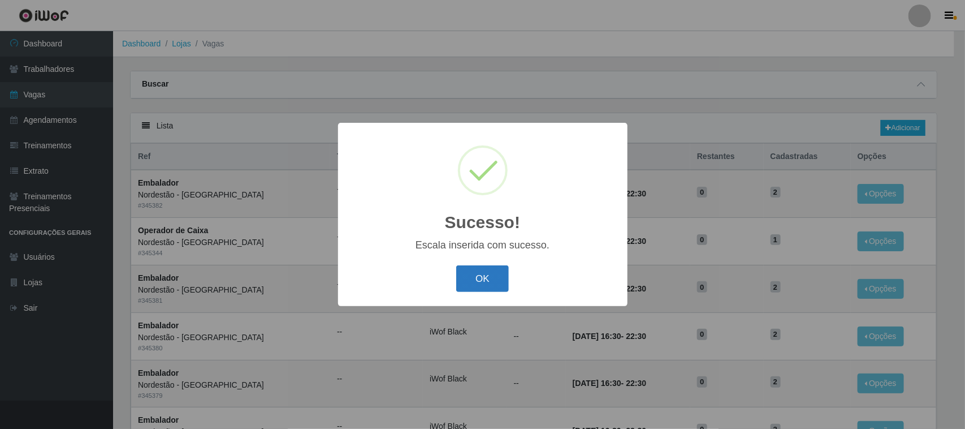
click at [483, 276] on button "OK" at bounding box center [482, 278] width 53 height 27
